Goal: Information Seeking & Learning: Learn about a topic

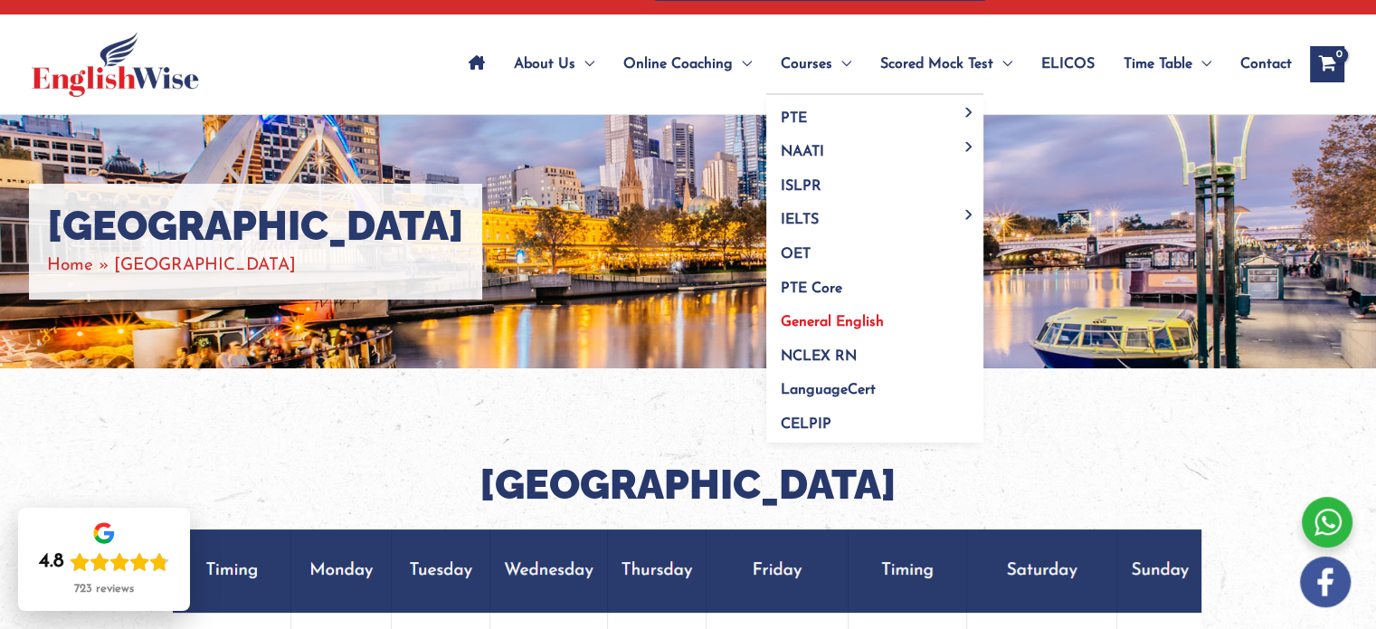
click at [785, 323] on span "General English" at bounding box center [831, 322] width 103 height 14
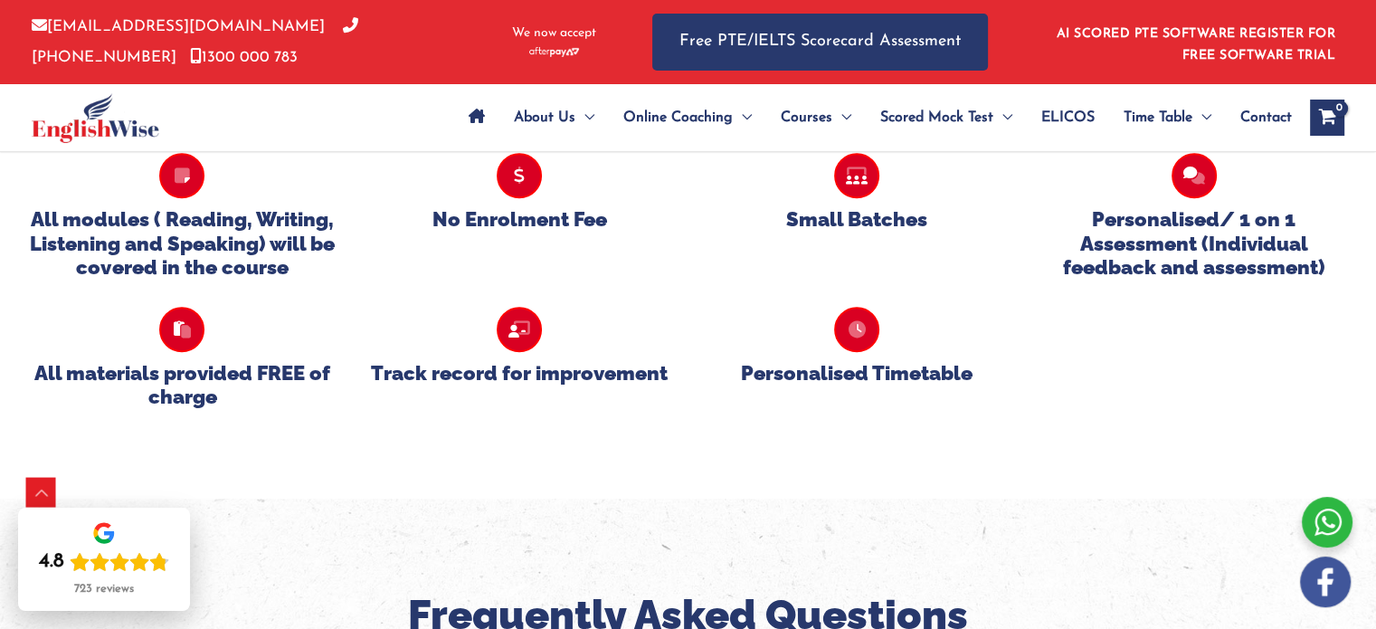
scroll to position [1702, 0]
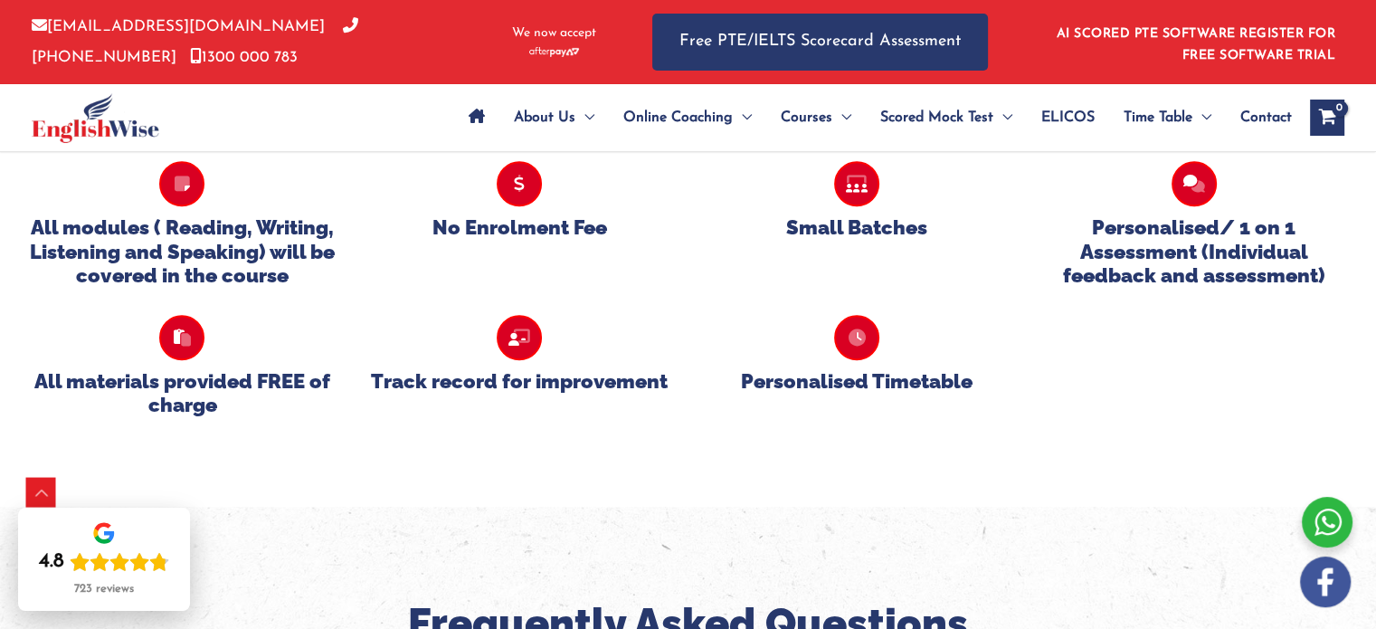
click at [168, 182] on icon at bounding box center [181, 183] width 45 height 45
click at [188, 191] on icon at bounding box center [181, 183] width 45 height 45
click at [491, 364] on div "Track record for improvement" at bounding box center [519, 354] width 310 height 78
click at [459, 401] on div "All materials provided FREE of charge Track record for improvement Personalised…" at bounding box center [688, 352] width 1348 height 129
